Goal: Task Accomplishment & Management: Complete application form

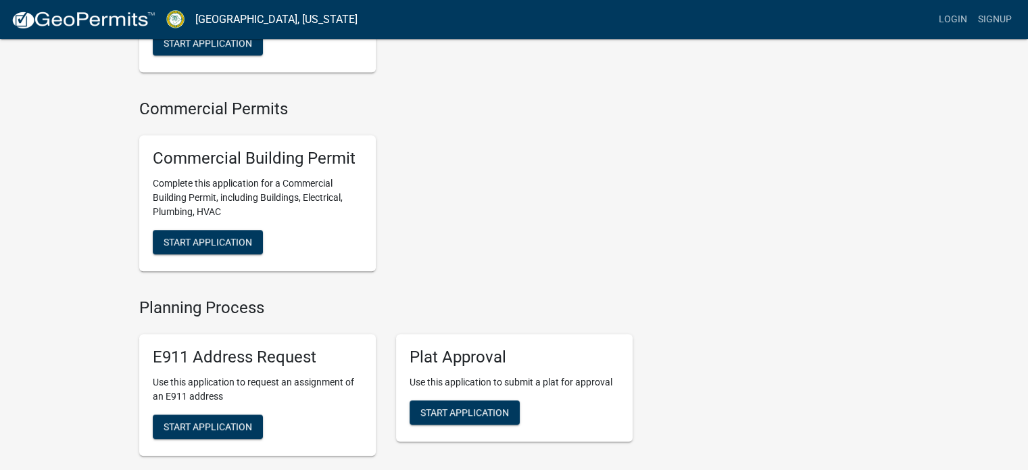
scroll to position [757, 0]
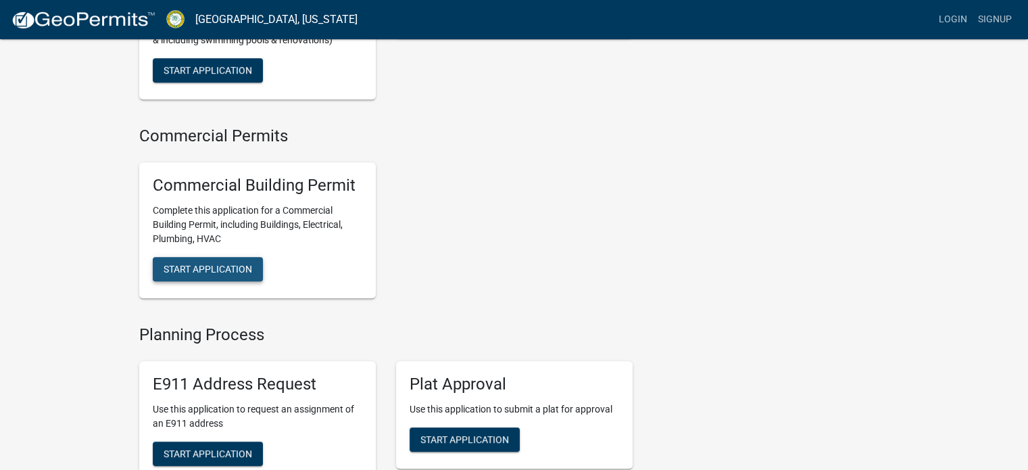
click at [251, 274] on span "Start Application" at bounding box center [208, 268] width 89 height 11
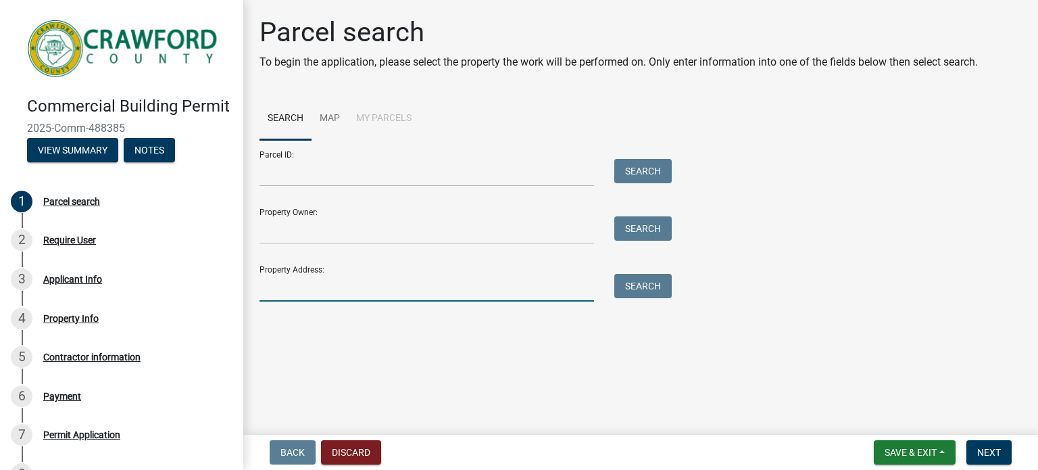
click at [335, 292] on input "Property Address:" at bounding box center [426, 288] width 334 height 28
type input "[STREET_ADDRESS][PERSON_NAME]"
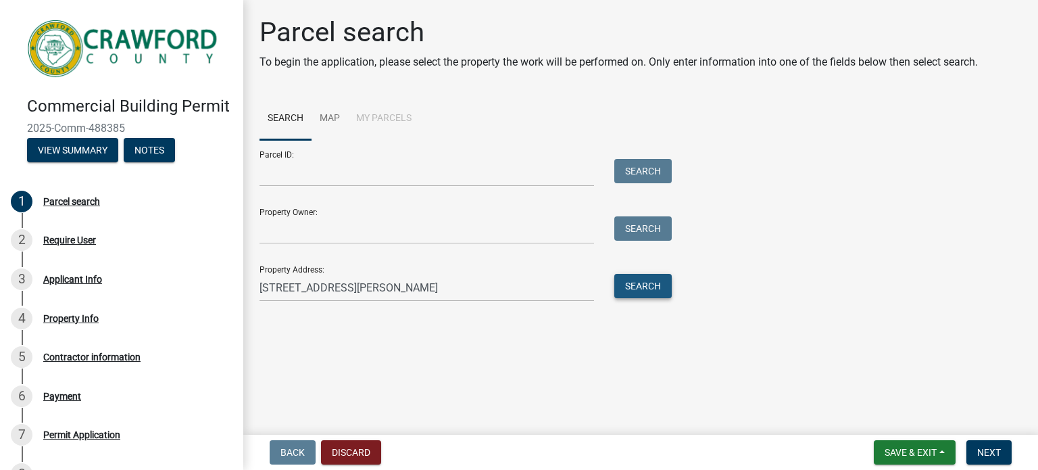
click at [643, 279] on button "Search" at bounding box center [642, 286] width 57 height 24
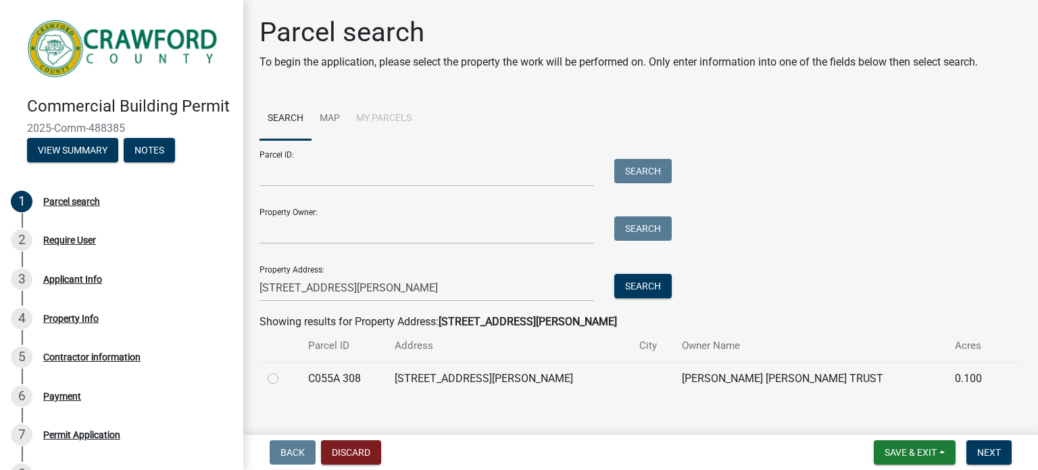
click at [284, 370] on label at bounding box center [284, 370] width 0 height 0
click at [284, 379] on 308 "radio" at bounding box center [288, 374] width 9 height 9
radio 308 "true"
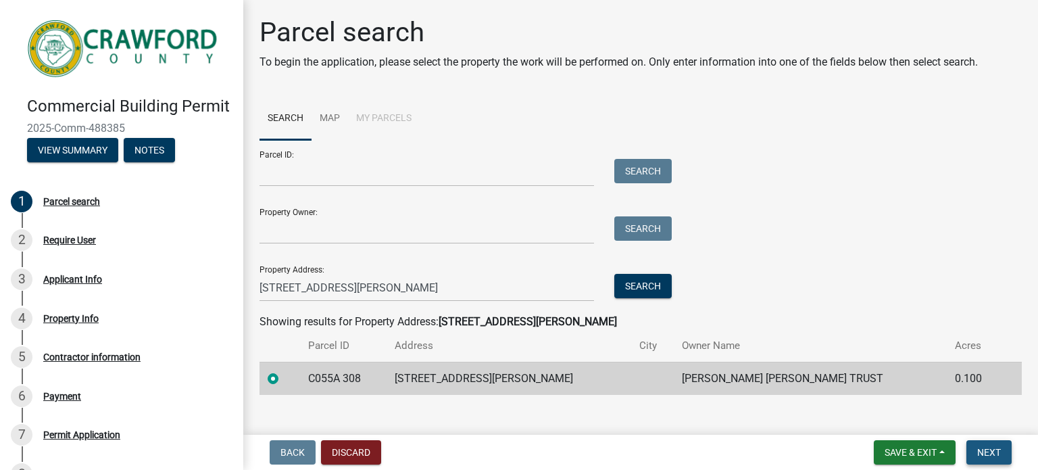
click at [980, 450] on span "Next" at bounding box center [989, 452] width 24 height 11
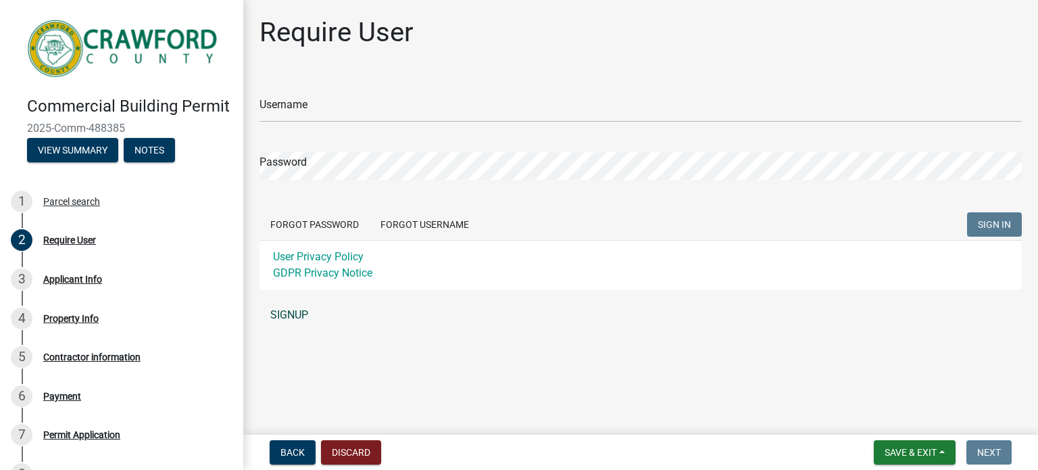
click at [284, 310] on link "SIGNUP" at bounding box center [640, 314] width 762 height 27
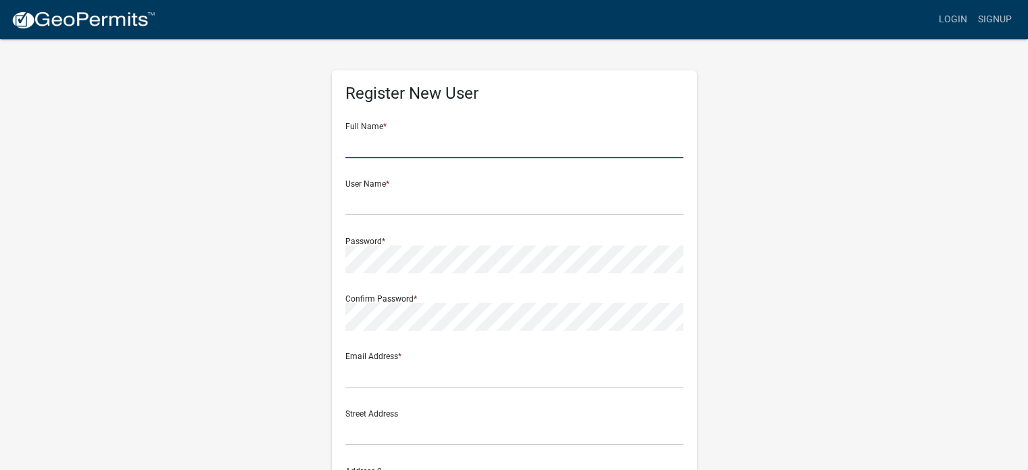
click at [400, 157] on input "text" at bounding box center [514, 144] width 338 height 28
type input "[PERSON_NAME]"
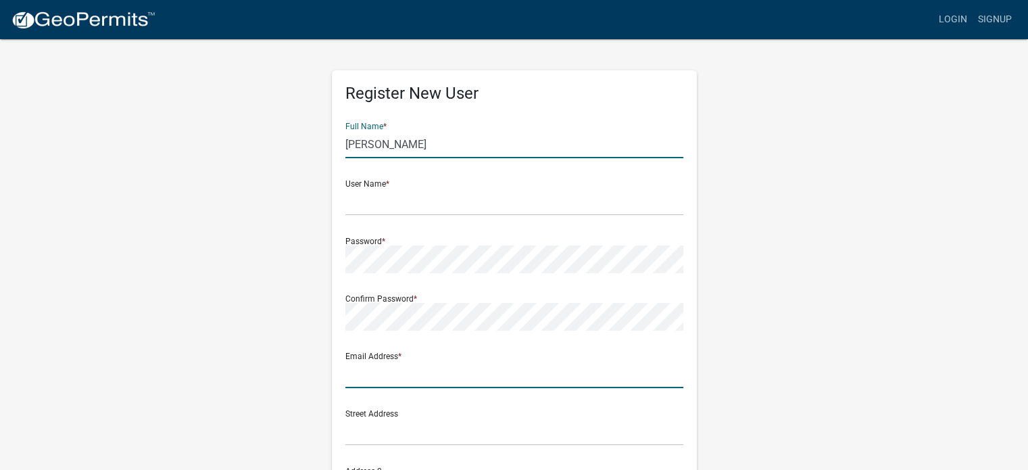
type input "[EMAIL_ADDRESS][DOMAIN_NAME]"
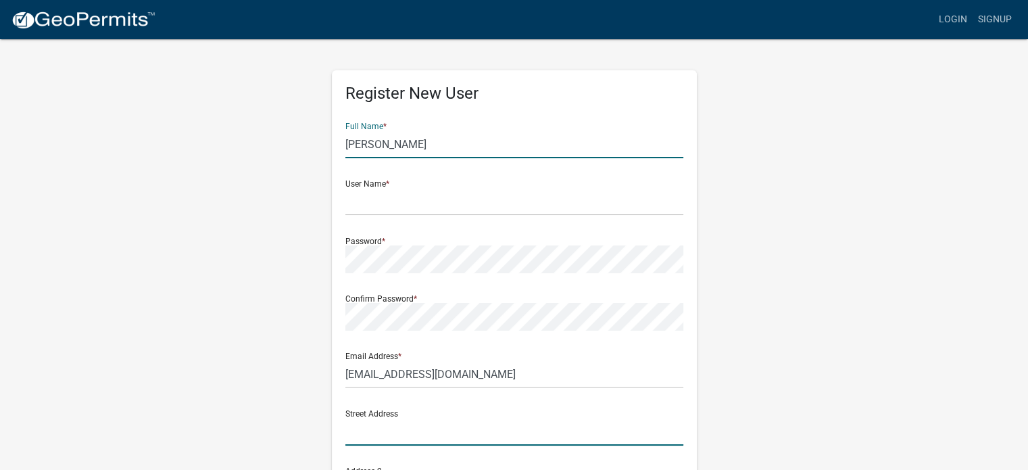
type input "[STREET_ADDRESS]"
type input "[GEOGRAPHIC_DATA]"
type input "Fl"
type input "32225"
type input "9043343159"
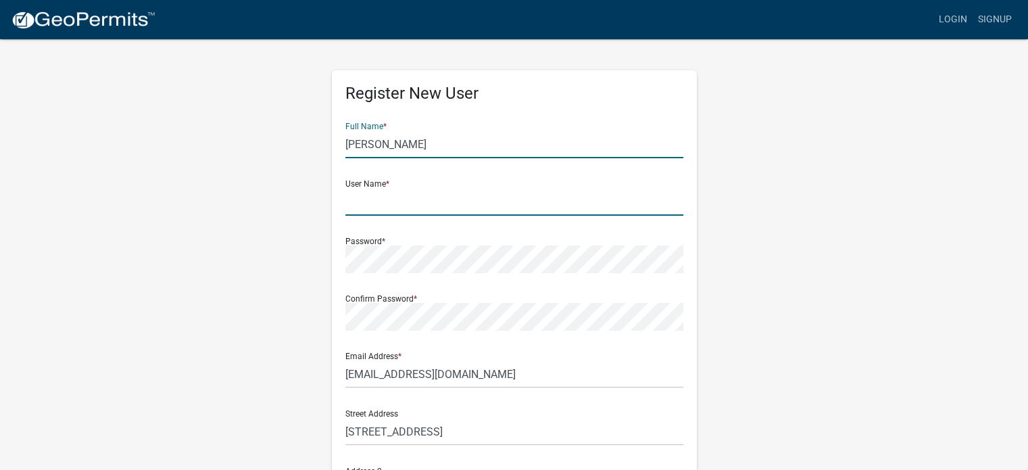
click at [509, 211] on input "text" at bounding box center [514, 202] width 338 height 28
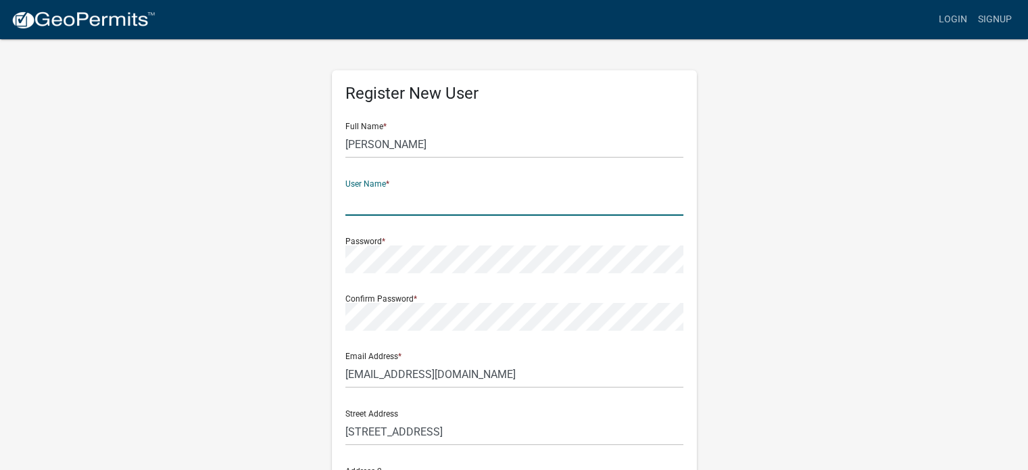
click at [509, 211] on input "text" at bounding box center [514, 202] width 338 height 28
type input "ollie1935"
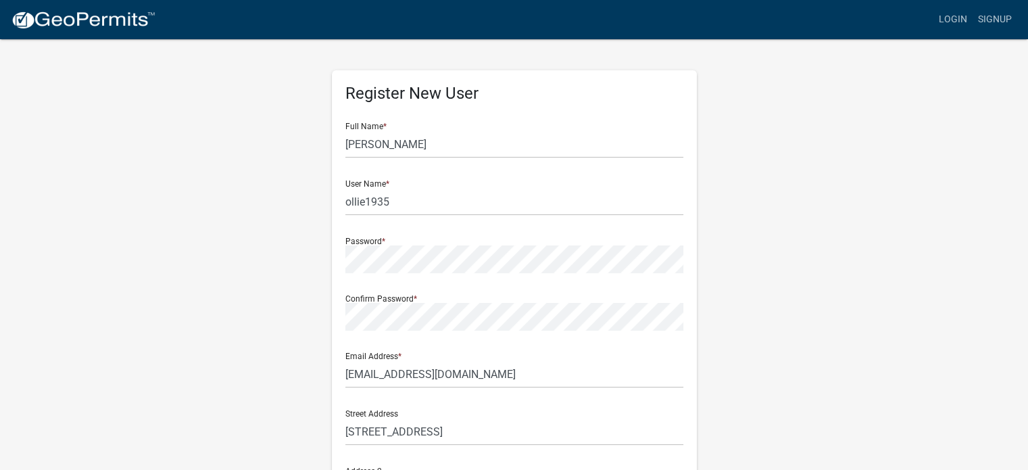
click at [286, 216] on div "Register New User Full Name * [PERSON_NAME] User Name * ollie1935 Password * Co…" at bounding box center [514, 399] width 770 height 723
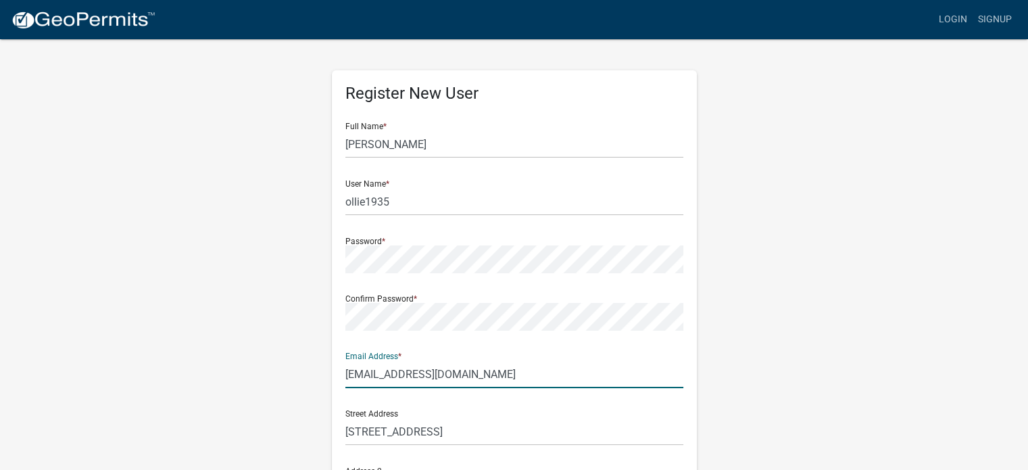
click at [470, 378] on input "[EMAIL_ADDRESS][DOMAIN_NAME]" at bounding box center [514, 374] width 338 height 28
type input "[EMAIL_ADDRESS][DOMAIN_NAME]"
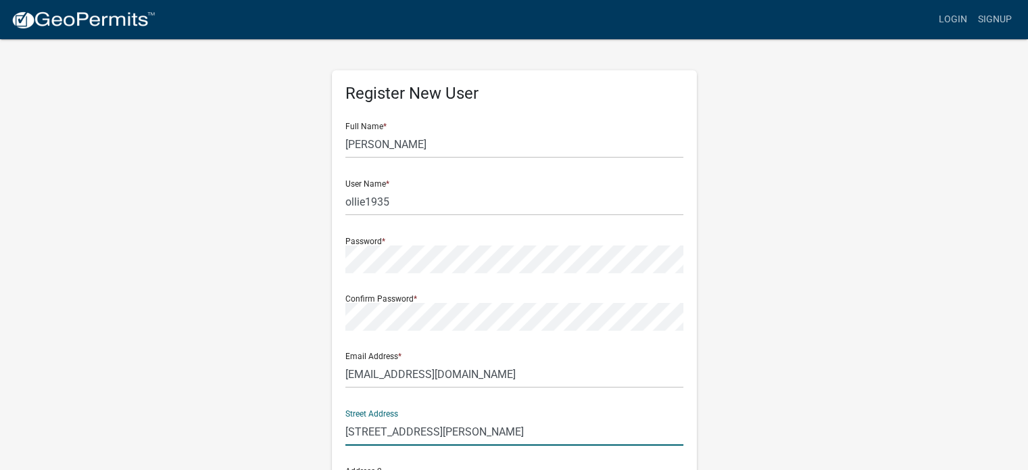
type input "[STREET_ADDRESS][PERSON_NAME]"
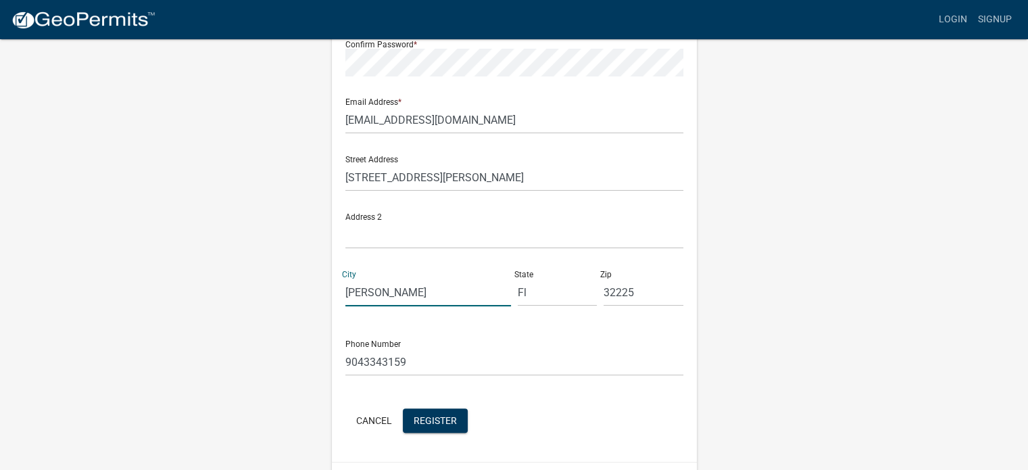
type input "[PERSON_NAME]"
type input "ga"
type input "31078"
click at [442, 421] on span "Register" at bounding box center [434, 419] width 43 height 11
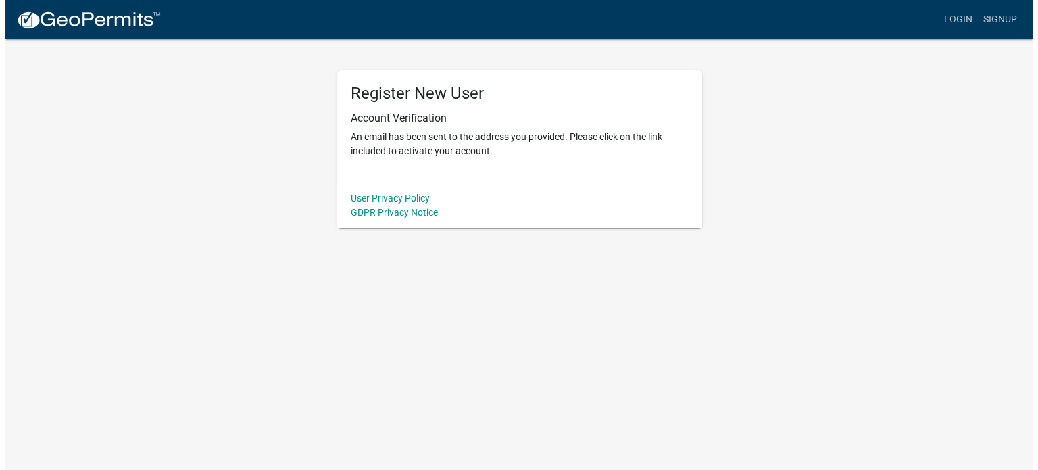
scroll to position [0, 0]
